Goal: Information Seeking & Learning: Check status

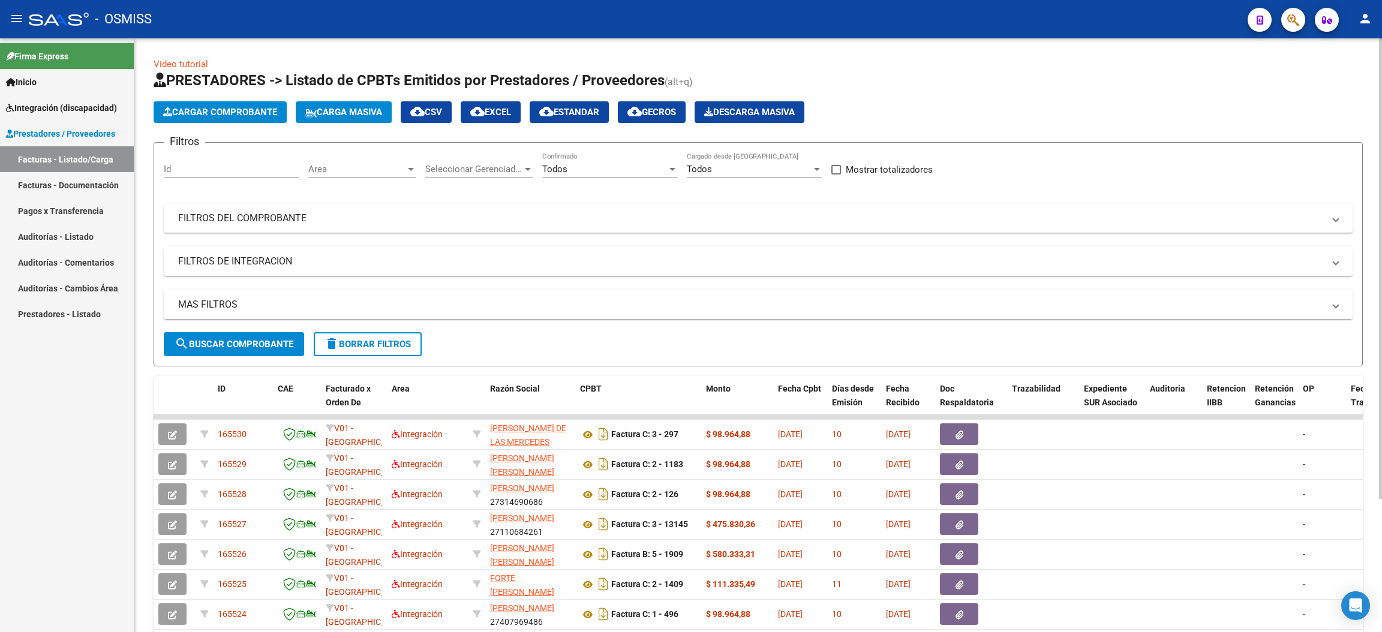
drag, startPoint x: 357, startPoint y: 348, endPoint x: 365, endPoint y: 320, distance: 29.1
click at [357, 345] on span "delete Borrar Filtros" at bounding box center [367, 344] width 86 height 11
click at [613, 176] on div "No Confirmado" at bounding box center [610, 165] width 136 height 26
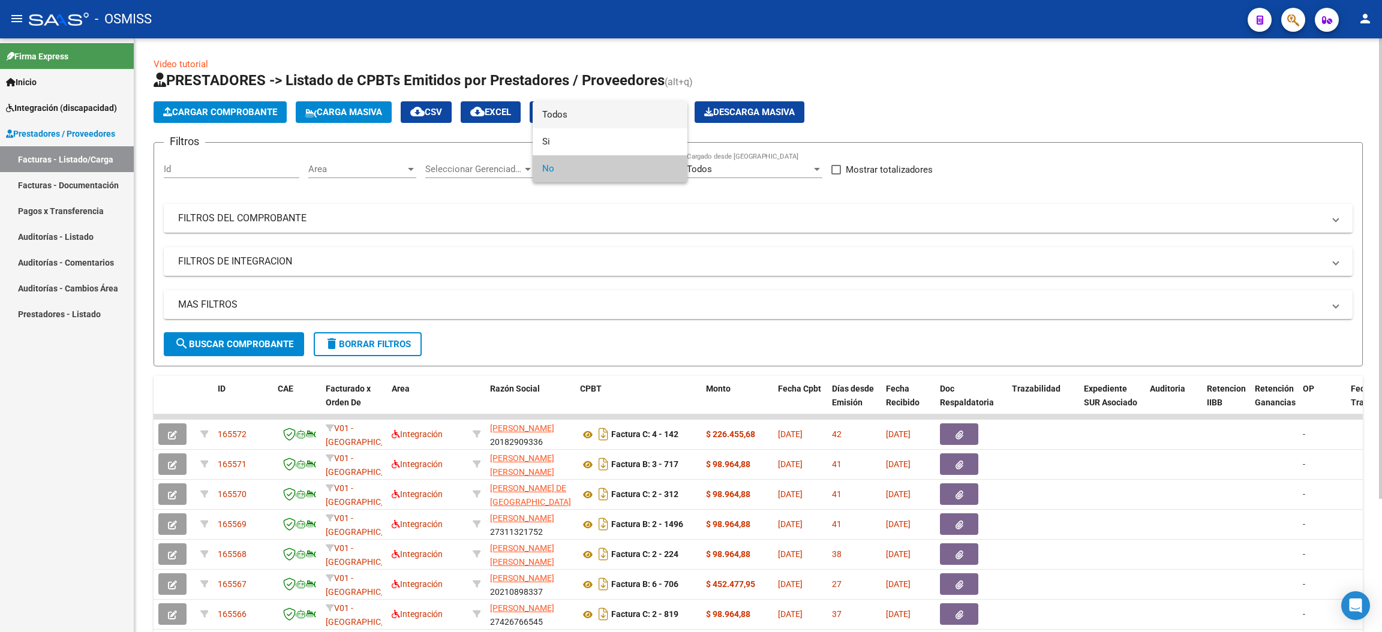
click at [597, 118] on span "Todos" at bounding box center [610, 114] width 136 height 27
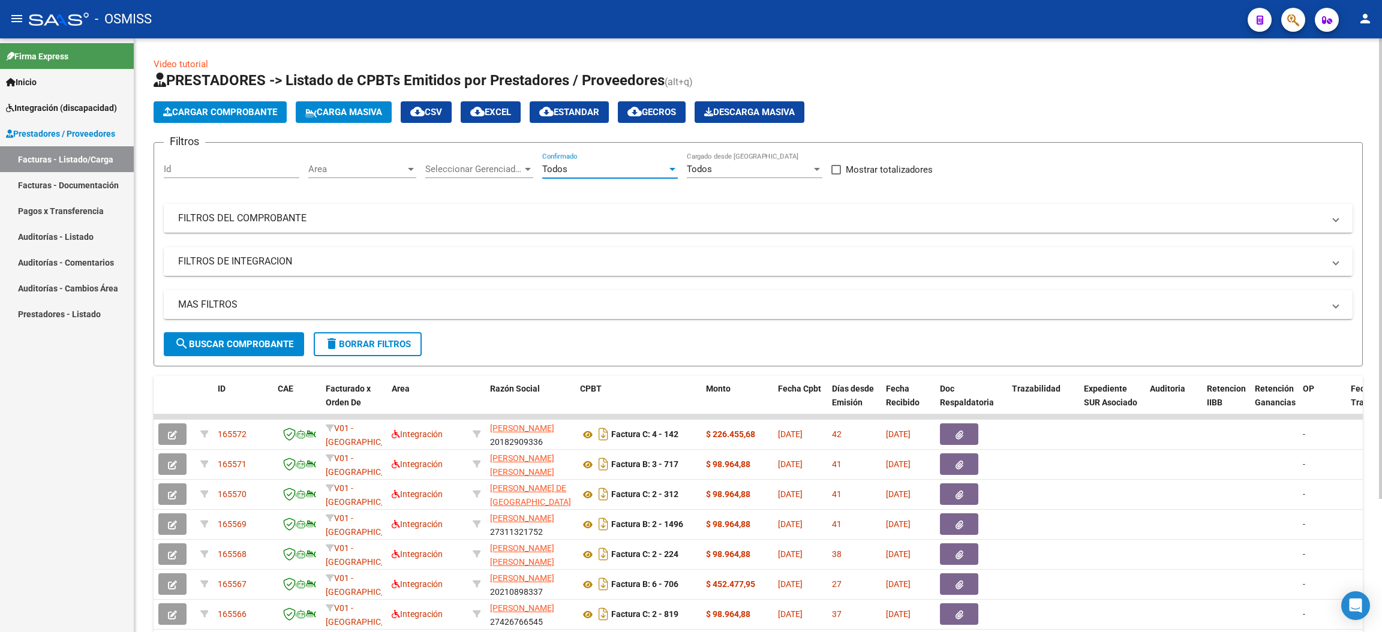
drag, startPoint x: 248, startPoint y: 261, endPoint x: 252, endPoint y: 267, distance: 7.7
click at [249, 263] on mat-panel-title "FILTROS DE INTEGRACION" at bounding box center [750, 261] width 1145 height 13
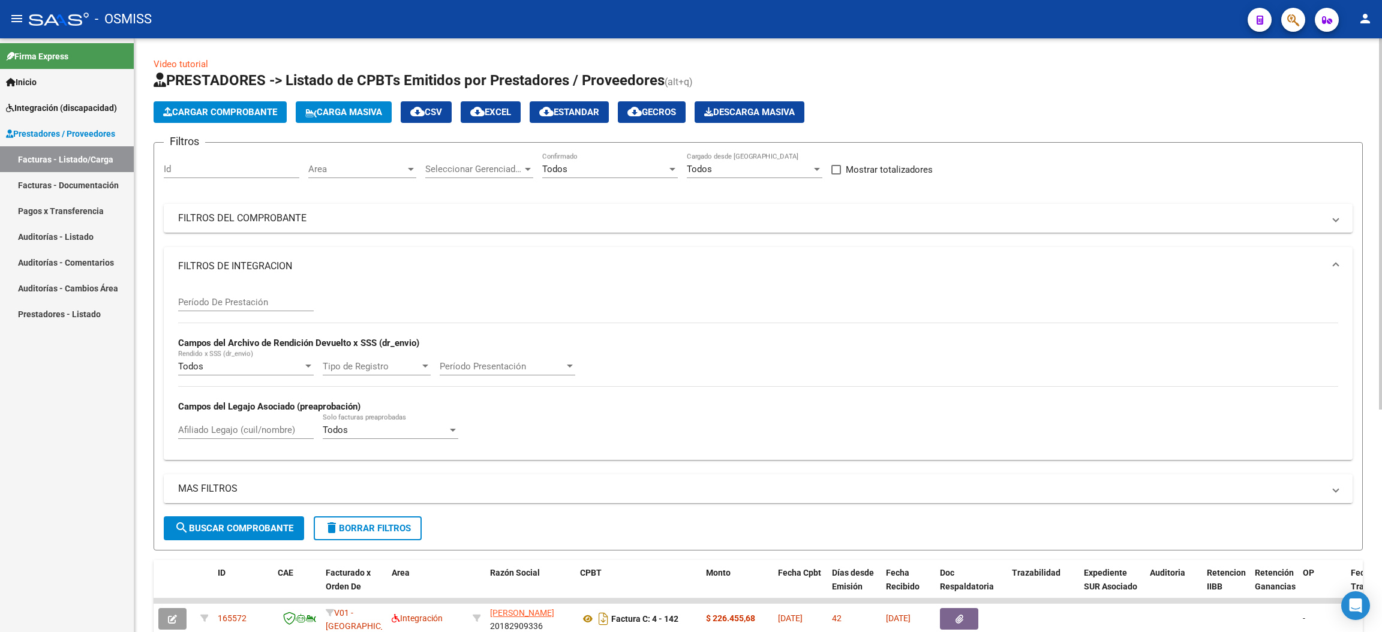
click at [215, 496] on mat-expansion-panel-header "MAS FILTROS" at bounding box center [758, 488] width 1189 height 29
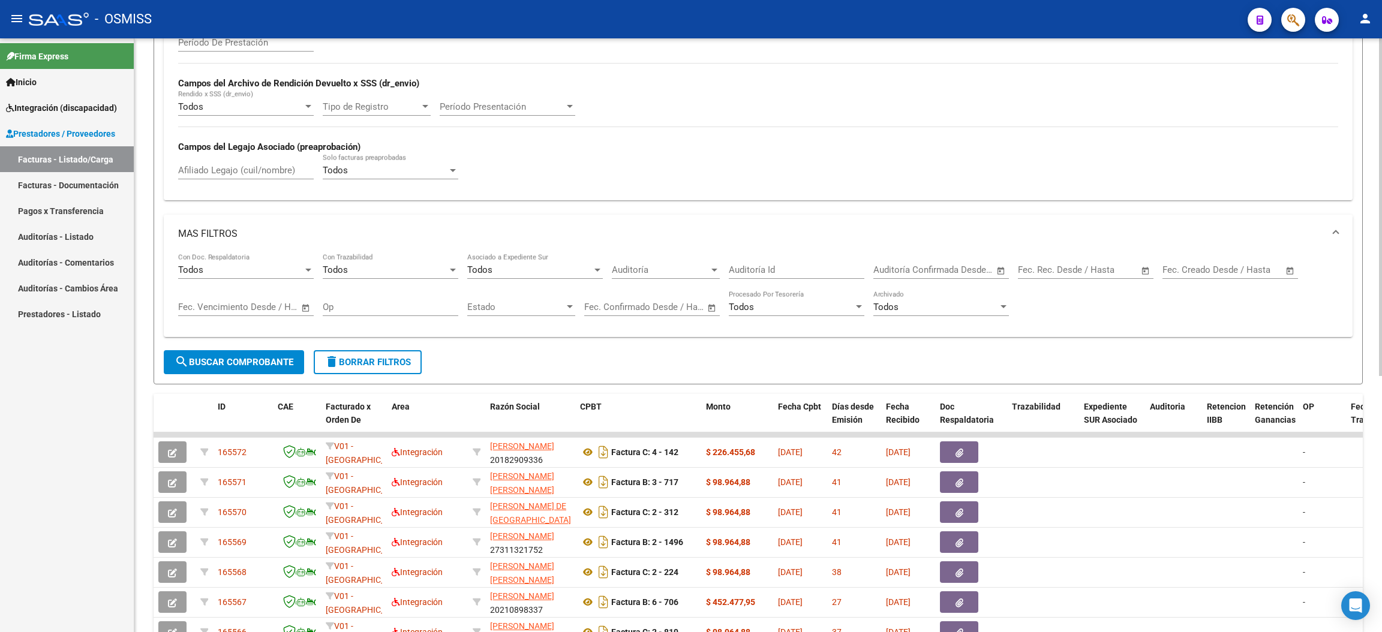
scroll to position [269, 0]
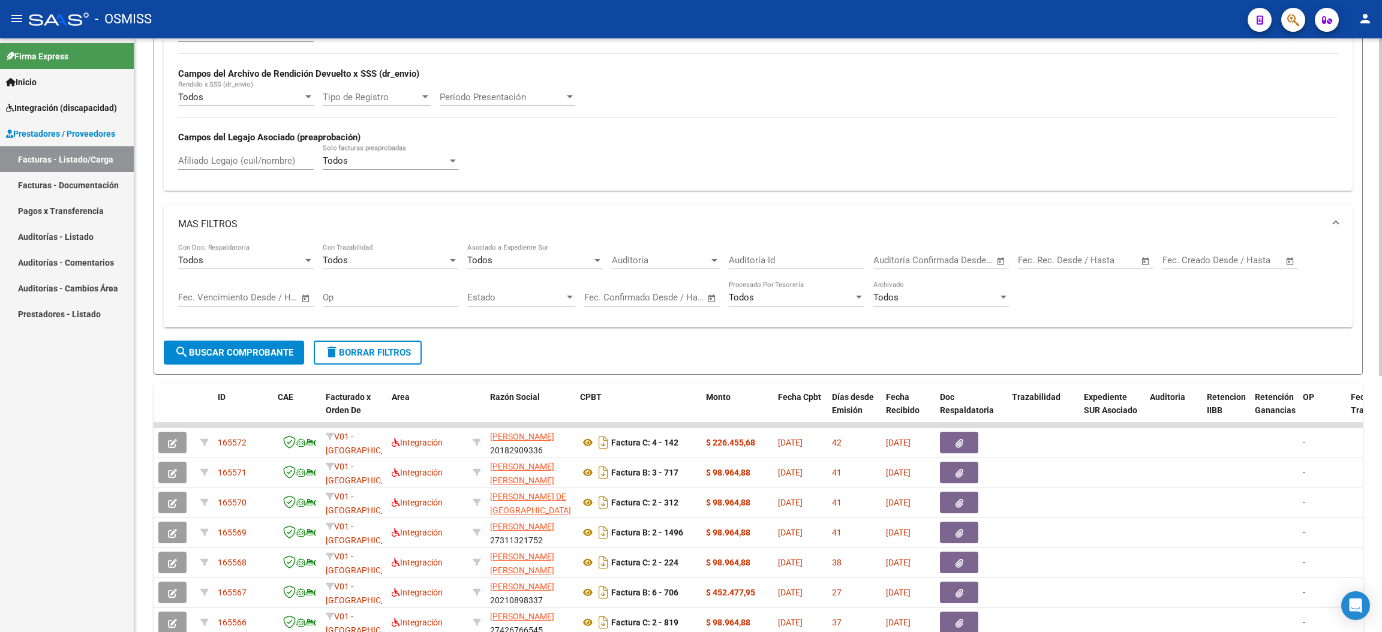
click at [1222, 255] on input "text" at bounding box center [1251, 260] width 58 height 11
drag, startPoint x: 1201, startPoint y: 367, endPoint x: 1287, endPoint y: 380, distance: 87.9
click at [1201, 368] on span "1" at bounding box center [1203, 371] width 22 height 22
type input "[DATE]"
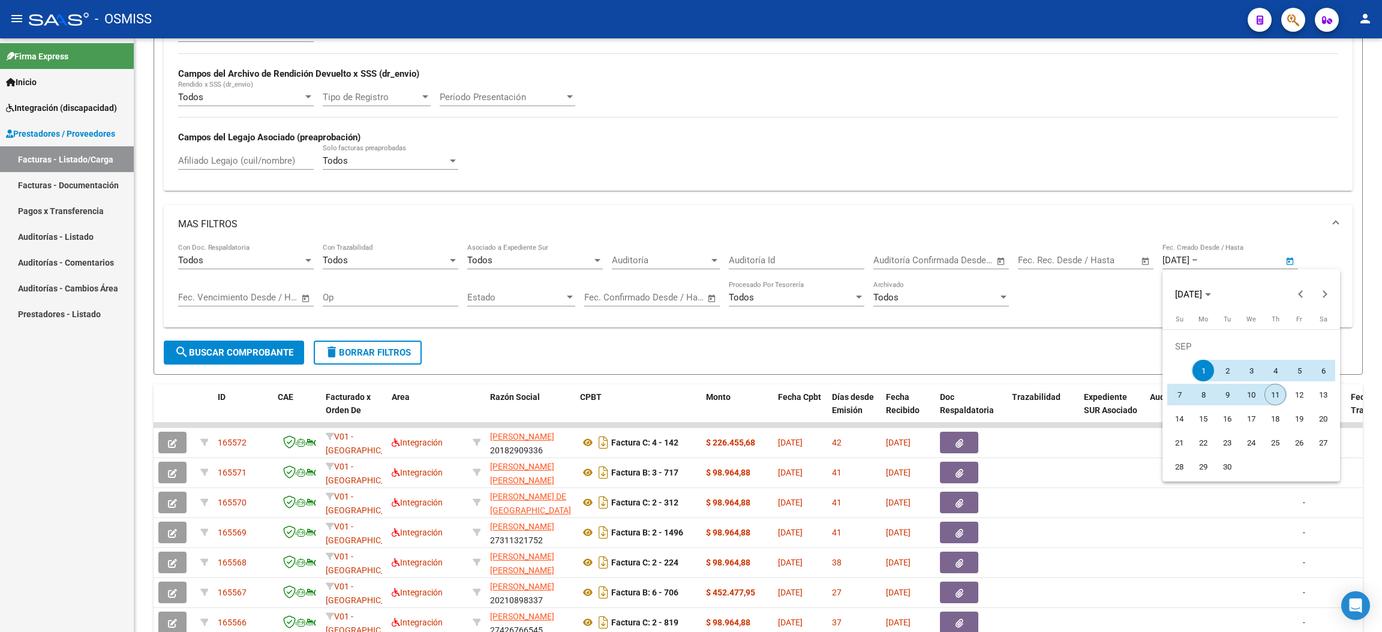
click at [1278, 398] on span "11" at bounding box center [1275, 395] width 22 height 22
type input "[DATE]"
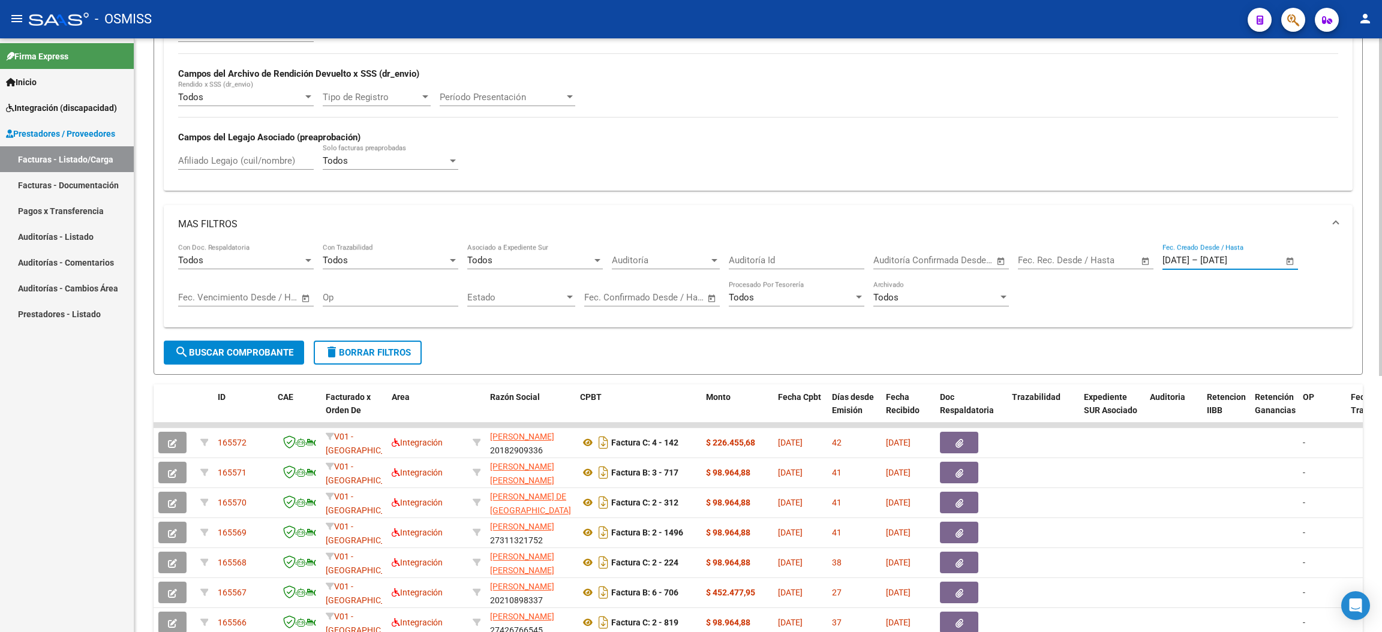
click at [273, 351] on span "search Buscar Comprobante" at bounding box center [234, 352] width 119 height 11
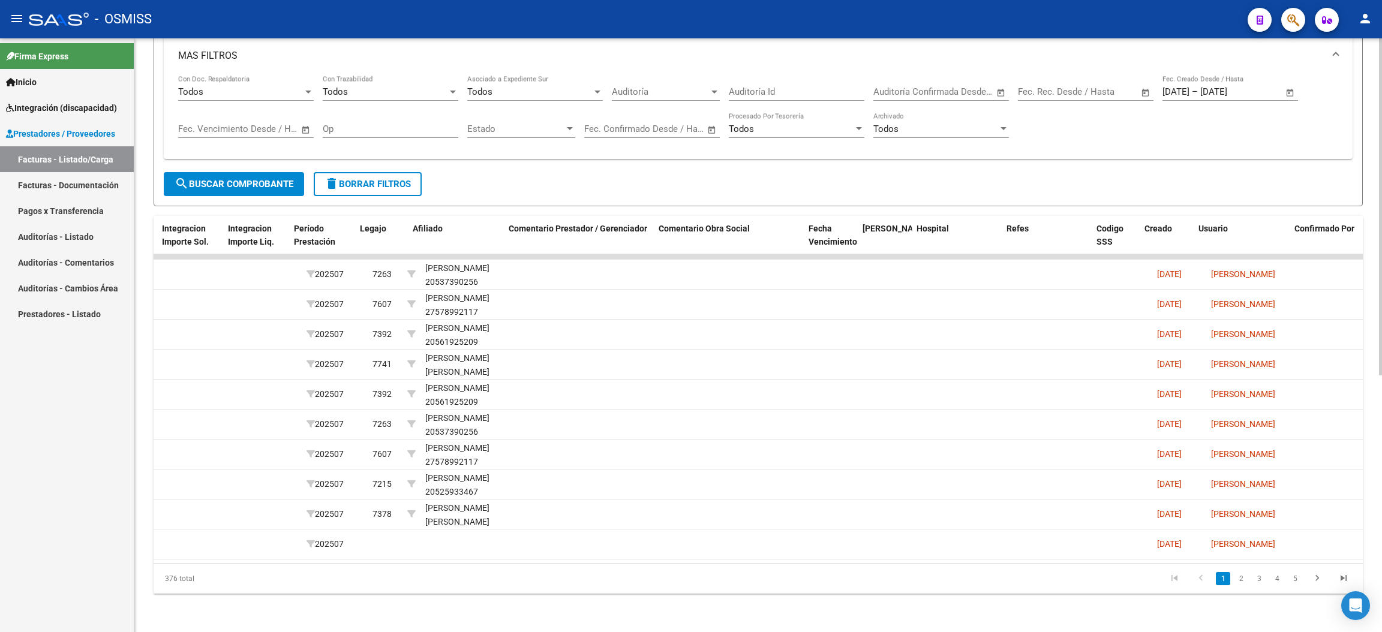
scroll to position [0, 1702]
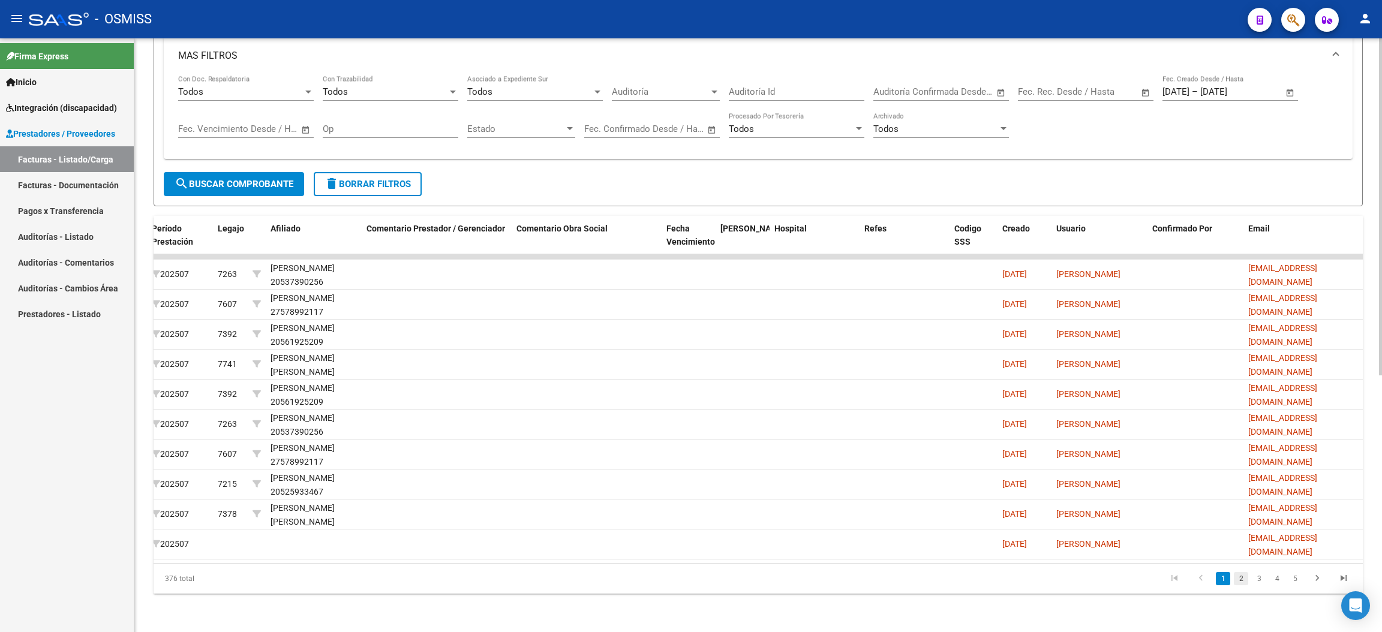
click at [1242, 579] on link "2" at bounding box center [1240, 578] width 14 height 13
click at [1258, 582] on link "3" at bounding box center [1258, 578] width 14 height 13
